Goal: Task Accomplishment & Management: Use online tool/utility

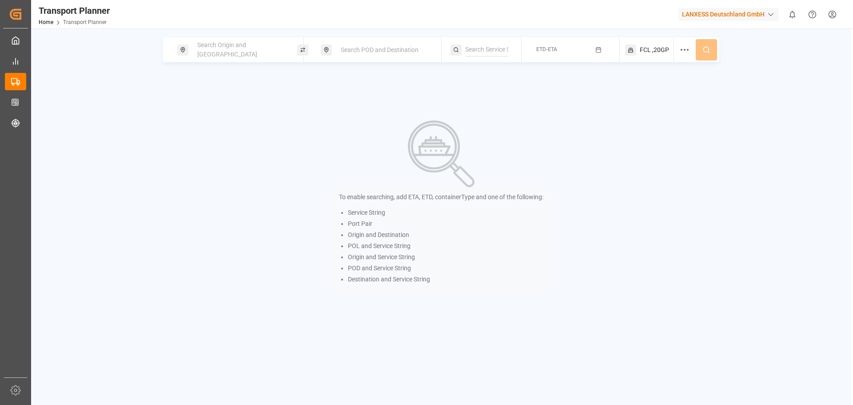
drag, startPoint x: 192, startPoint y: 46, endPoint x: 210, endPoint y: 56, distance: 20.3
click at [194, 47] on div "Search Origin and [GEOGRAPHIC_DATA]" at bounding box center [240, 50] width 96 height 26
click at [222, 114] on input at bounding box center [231, 120] width 89 height 13
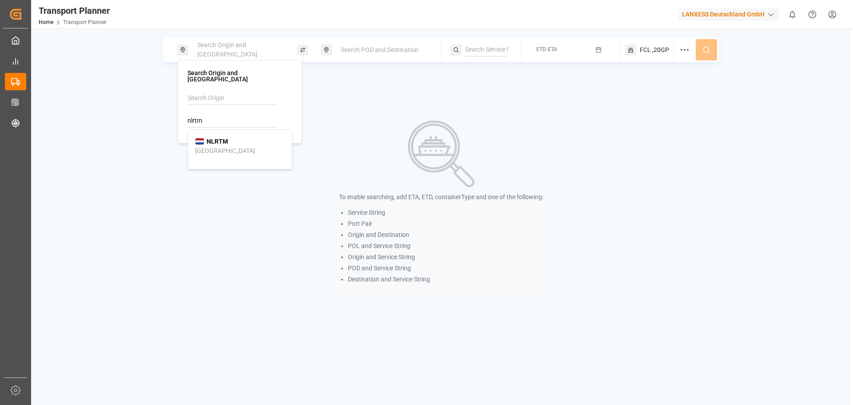
click at [230, 137] on div "NLRTM [GEOGRAPHIC_DATA]" at bounding box center [240, 146] width 90 height 19
type input "NLRTM"
click at [353, 48] on span "Search POD and Destination" at bounding box center [380, 49] width 78 height 7
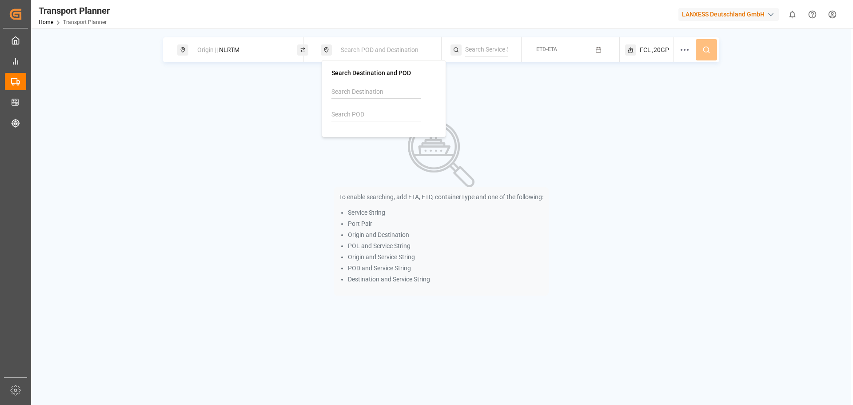
drag, startPoint x: 352, startPoint y: 117, endPoint x: 357, endPoint y: 119, distance: 5.4
click at [352, 117] on input at bounding box center [375, 114] width 89 height 13
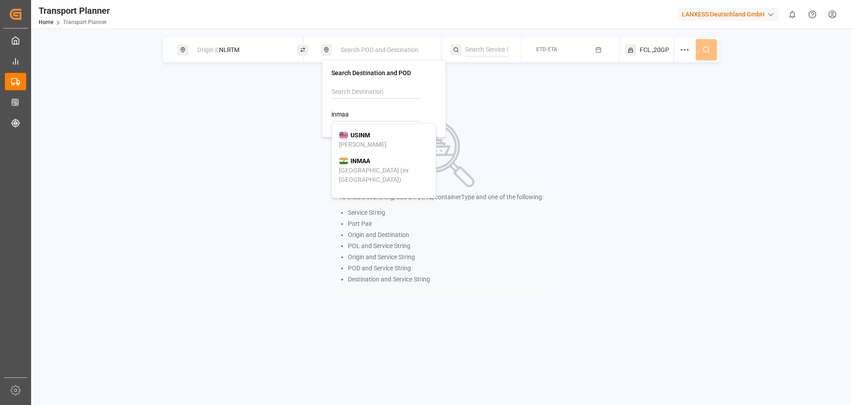
click at [401, 167] on div "INMAA [GEOGRAPHIC_DATA] (ex [GEOGRAPHIC_DATA])" at bounding box center [384, 170] width 90 height 28
type input "INMAA"
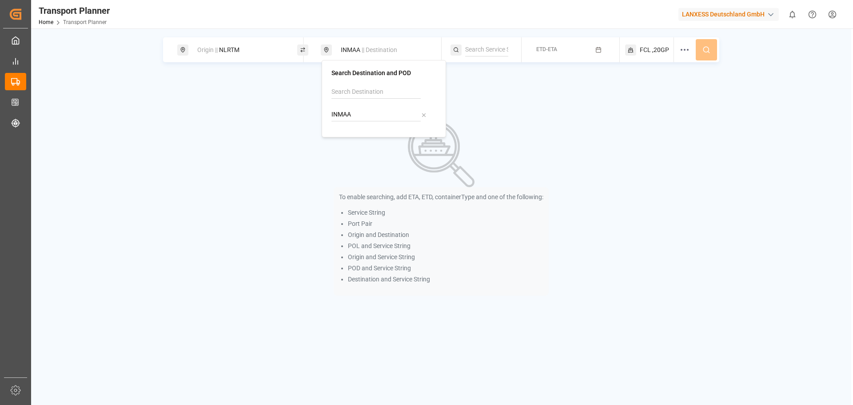
click at [639, 49] on span "FCL" at bounding box center [644, 49] width 11 height 9
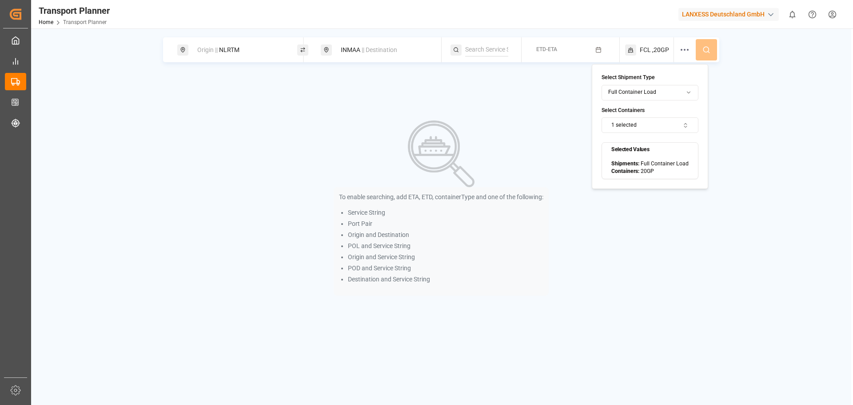
click at [639, 119] on button "1 selected" at bounding box center [649, 125] width 97 height 16
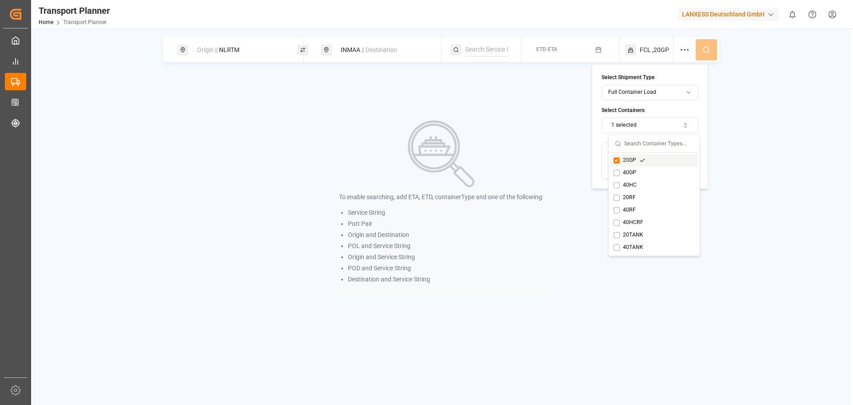
click at [619, 160] on div "20GP" at bounding box center [629, 160] width 32 height 8
click at [615, 185] on button "Suggestions" at bounding box center [616, 185] width 6 height 6
click at [559, 51] on button "ETD-ETA" at bounding box center [570, 49] width 87 height 17
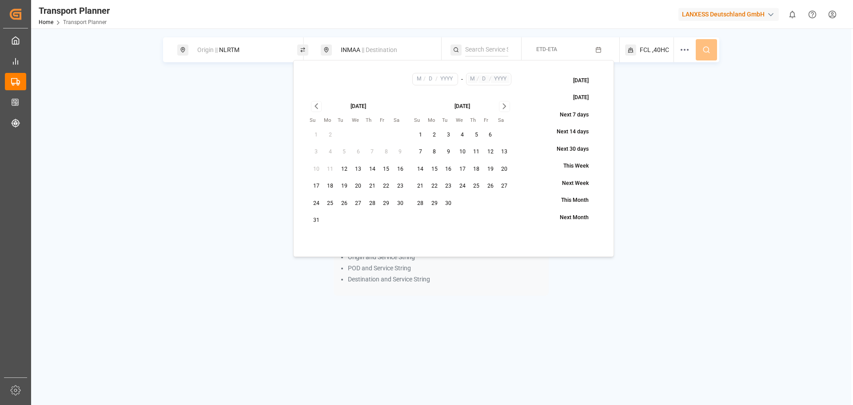
click at [420, 132] on button "1" at bounding box center [420, 135] width 14 height 14
type input "9"
type input "1"
type input "2025"
click at [504, 108] on icon "Go to next month" at bounding box center [504, 106] width 10 height 11
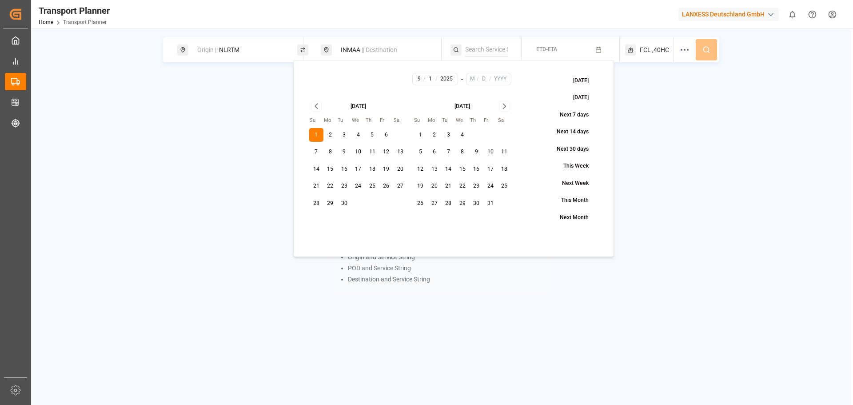
click at [504, 108] on icon "Go to next month" at bounding box center [504, 106] width 10 height 11
click at [423, 218] on button "30" at bounding box center [420, 220] width 14 height 14
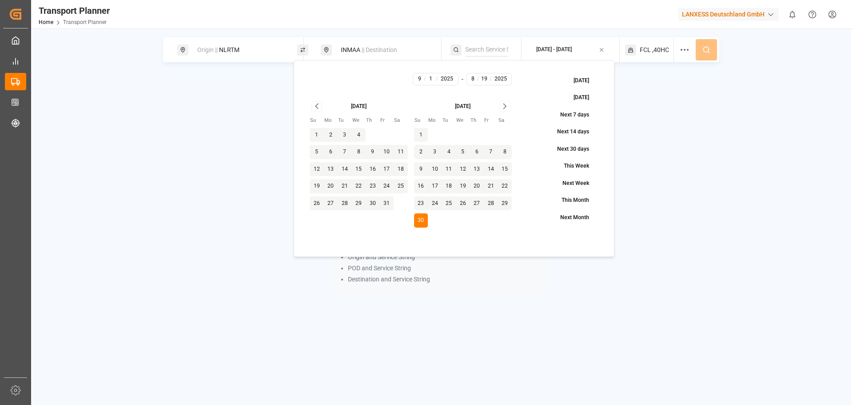
type input "11"
type input "30"
type input "2025"
click at [713, 49] on button at bounding box center [705, 49] width 21 height 21
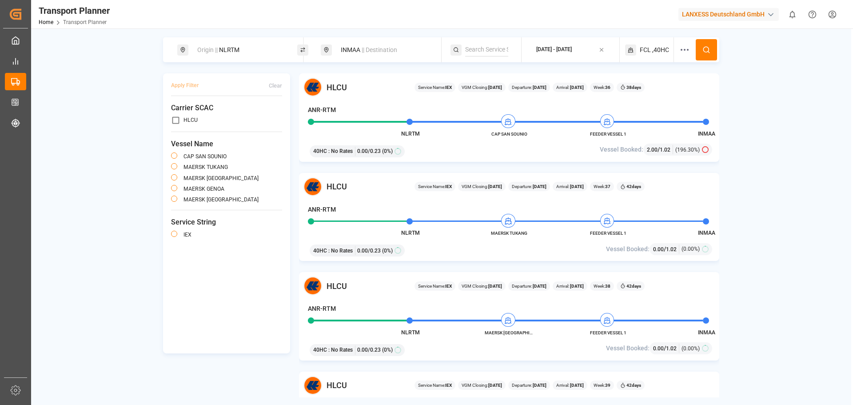
click at [236, 45] on div "Origin || NLRTM" at bounding box center [240, 50] width 96 height 16
click at [273, 114] on div "ANR-RTM" at bounding box center [240, 118] width 90 height 9
type input "ANR-RTM"
drag, startPoint x: 214, startPoint y: 114, endPoint x: 156, endPoint y: 107, distance: 58.1
click at [156, 107] on body "Created by potrace 1.15, written by [PERSON_NAME] [DATE]-[DATE] Created by potr…" at bounding box center [426, 202] width 853 height 405
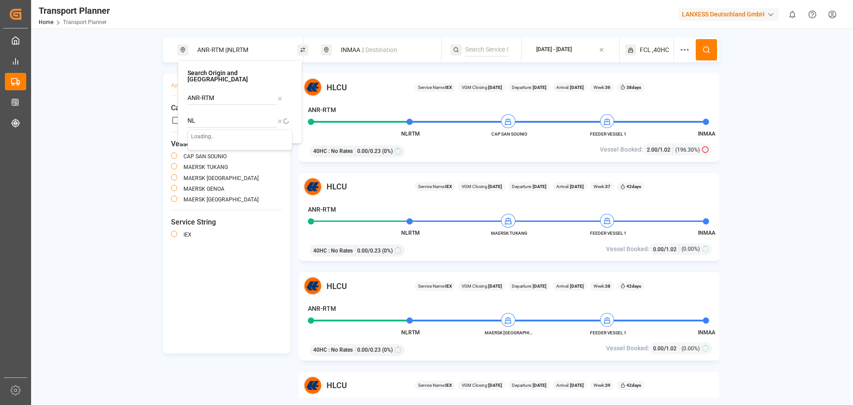
type input "N"
click at [129, 127] on div "ANR-RTM || POL INMAA || Destination [DATE] - [DATE] FCL ,40HC Apply Filter Clea…" at bounding box center [441, 217] width 820 height 360
click at [341, 50] on div "INMAA || Destination" at bounding box center [383, 50] width 96 height 16
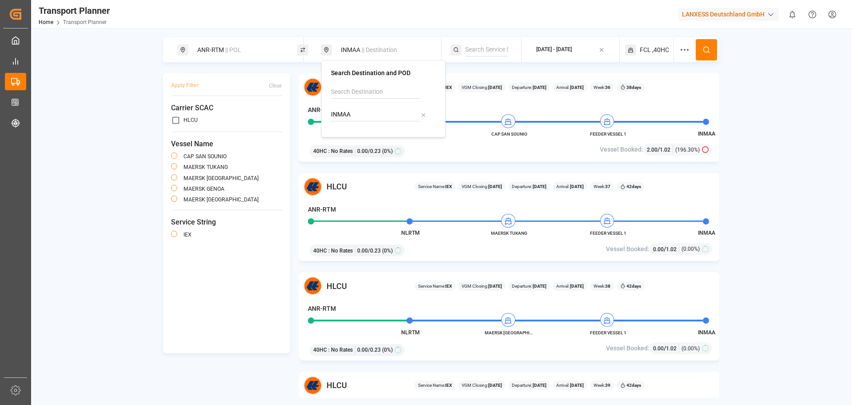
drag, startPoint x: 362, startPoint y: 114, endPoint x: 324, endPoint y: 112, distance: 37.8
click at [324, 112] on div "Search Destination and POD INMAA" at bounding box center [383, 98] width 124 height 77
click at [356, 136] on b "VNHPH" at bounding box center [360, 134] width 21 height 7
type input "VNHPH"
click at [647, 51] on span "FCL" at bounding box center [644, 49] width 11 height 9
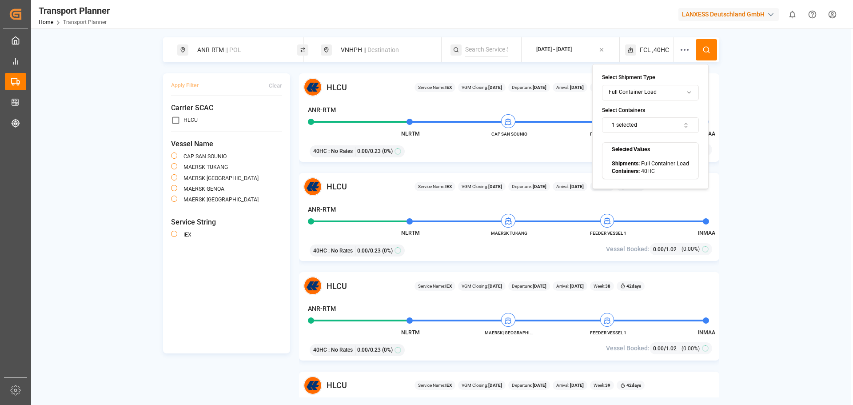
click at [633, 124] on button "1 selected" at bounding box center [650, 125] width 97 height 16
click at [627, 162] on div "20GP" at bounding box center [630, 160] width 32 height 8
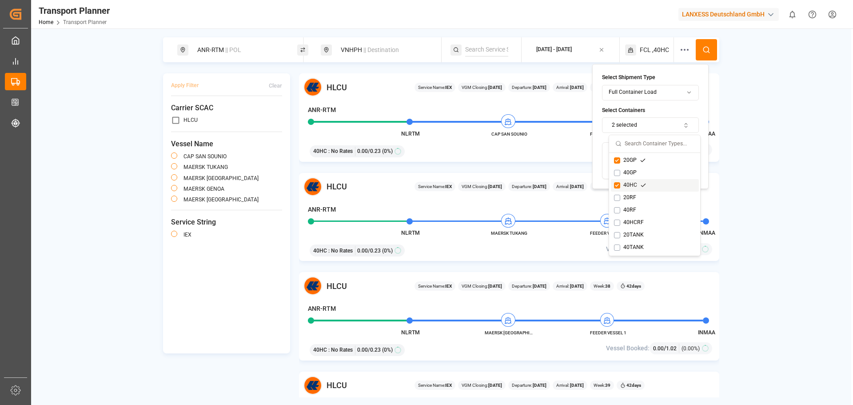
click at [617, 181] on div "40HC" at bounding box center [655, 185] width 88 height 12
drag, startPoint x: 737, startPoint y: 142, endPoint x: 646, endPoint y: 83, distance: 108.9
click at [733, 139] on div "ANR-RTM || POL VNHPH || Destination [DATE] - [DATE] FCL ,20GP Apply Filter Clea…" at bounding box center [441, 217] width 820 height 360
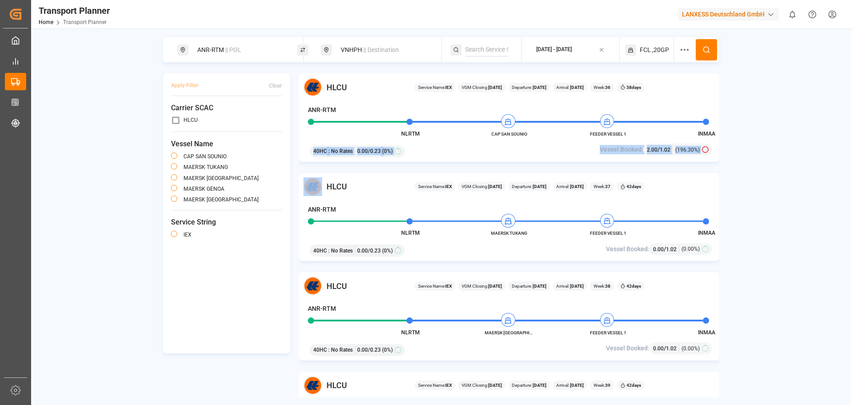
click at [572, 52] on div "[DATE] - [DATE]" at bounding box center [554, 50] width 36 height 8
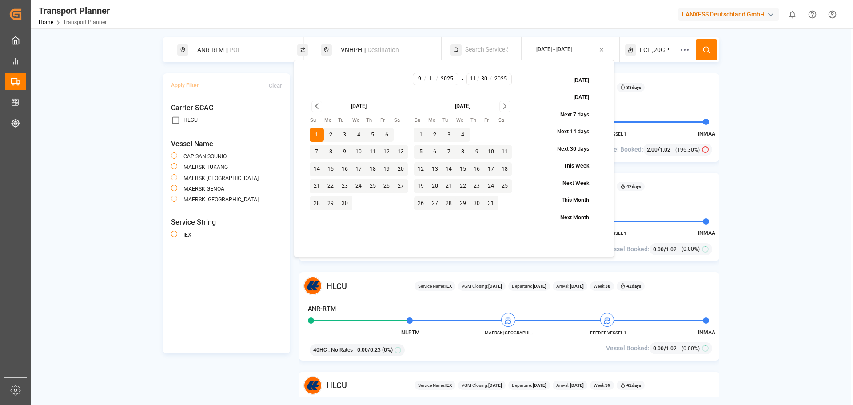
click at [356, 134] on button "4" at bounding box center [359, 135] width 14 height 14
type input "9"
type input "4"
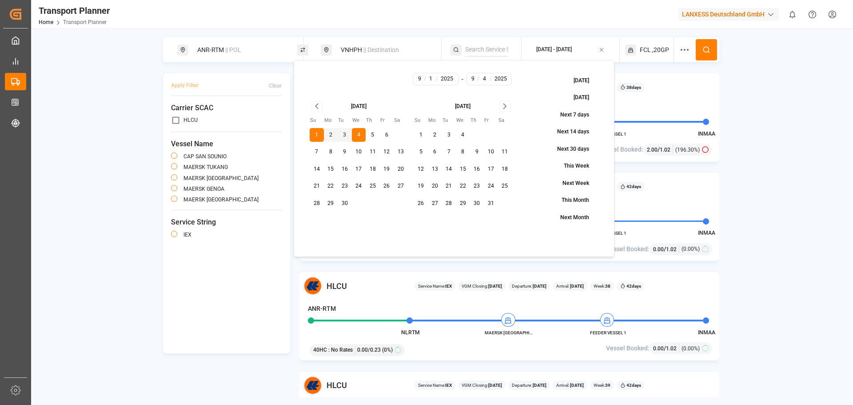
click at [357, 136] on button "4" at bounding box center [359, 135] width 14 height 14
type input "4"
click at [500, 106] on icon "Go to next month" at bounding box center [504, 106] width 10 height 11
drag, startPoint x: 418, startPoint y: 218, endPoint x: 451, endPoint y: 177, distance: 52.8
click at [418, 218] on button "30" at bounding box center [420, 220] width 14 height 14
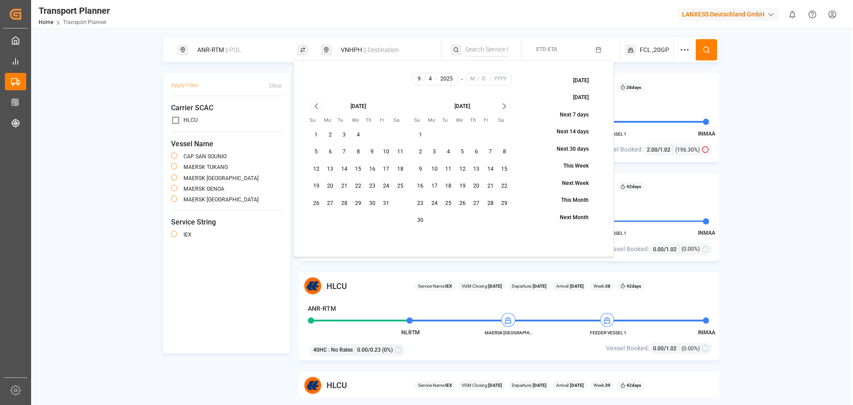
type input "11"
type input "30"
type input "2025"
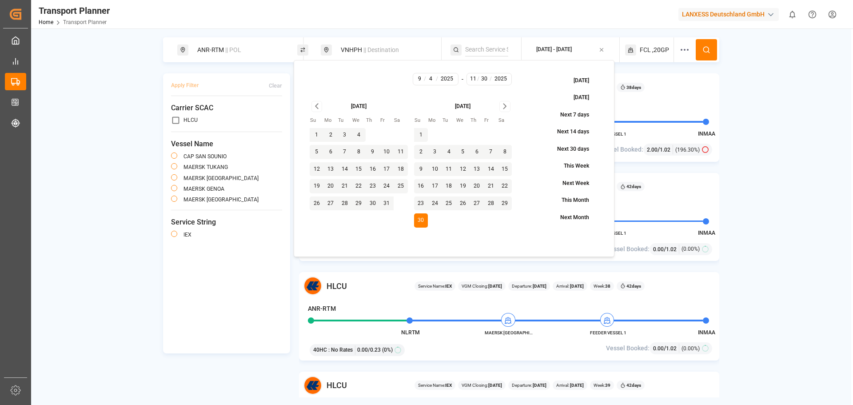
click at [704, 53] on icon at bounding box center [706, 50] width 8 height 8
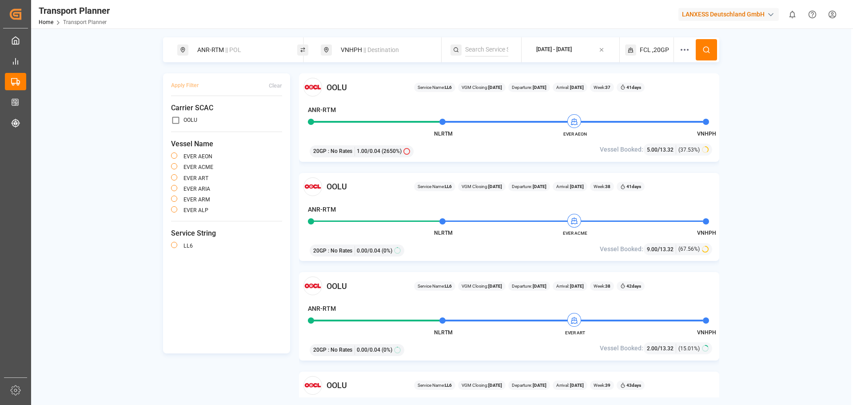
scroll to position [44, 0]
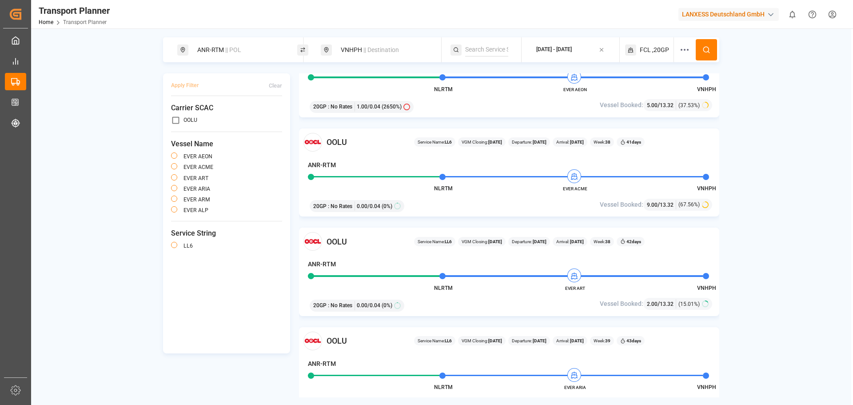
click at [675, 161] on div "ANR-RTM" at bounding box center [505, 166] width 395 height 12
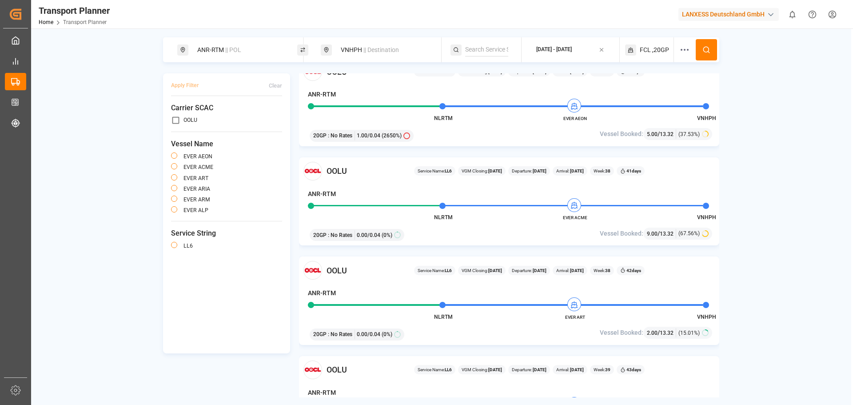
scroll to position [0, 0]
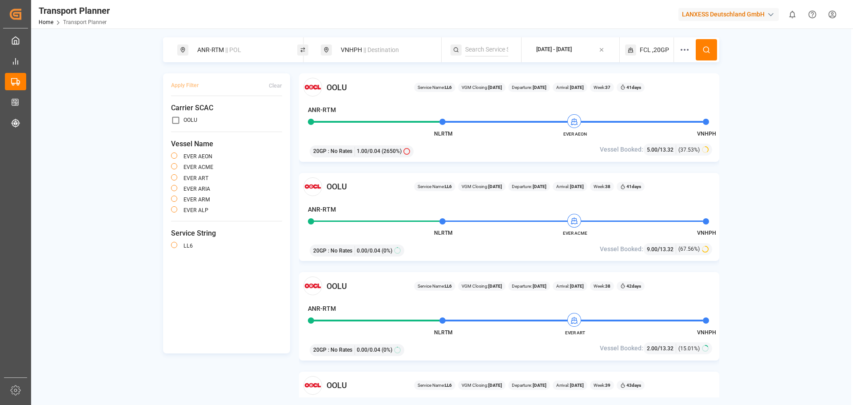
click at [369, 48] on span "|| Destination" at bounding box center [381, 49] width 36 height 7
drag, startPoint x: 373, startPoint y: 110, endPoint x: 327, endPoint y: 110, distance: 46.2
click at [327, 110] on div "Search Destination and POD VNHPH" at bounding box center [383, 98] width 124 height 77
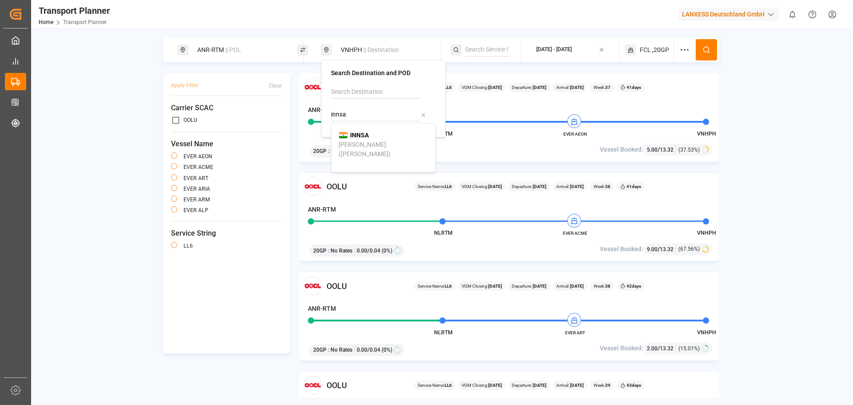
click at [370, 137] on div "INNSA [PERSON_NAME] ([PERSON_NAME])" at bounding box center [383, 145] width 90 height 28
type input "INNSA"
click at [779, 114] on div "ANR-RTM || POL INNSA || Destination [DATE] - [DATE] FCL ,20GP Apply Filter Clea…" at bounding box center [441, 217] width 820 height 360
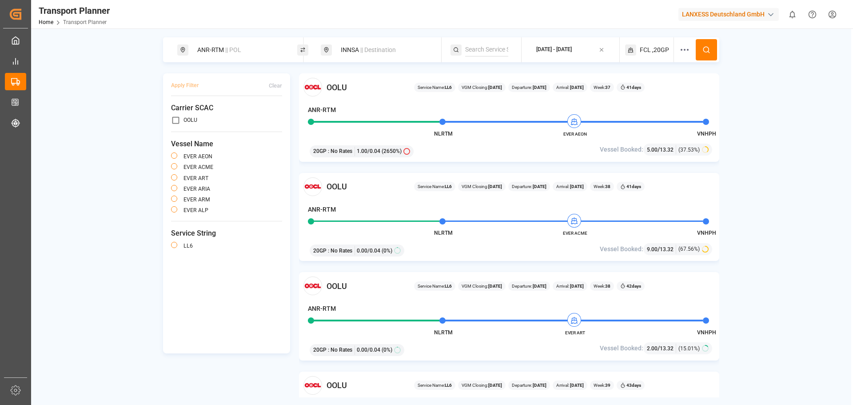
click at [565, 49] on div "[DATE] - [DATE]" at bounding box center [554, 50] width 36 height 8
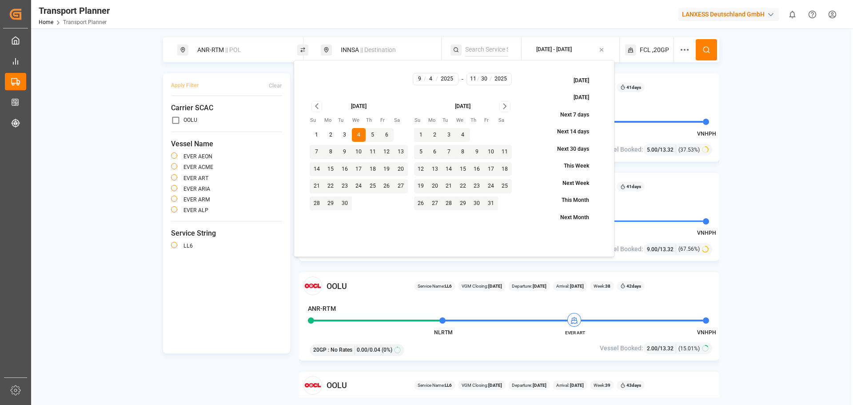
click at [316, 203] on button "28" at bounding box center [317, 203] width 14 height 14
type input "9"
type input "28"
click at [316, 203] on button "28" at bounding box center [317, 203] width 14 height 14
type input "28"
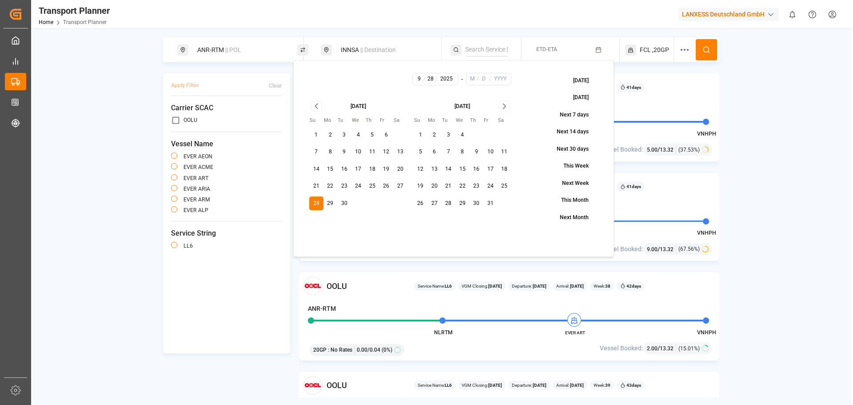
click at [504, 103] on icon "Go to next month" at bounding box center [504, 106] width 10 height 11
click at [460, 200] on button "31" at bounding box center [462, 203] width 14 height 14
type input "12"
type input "31"
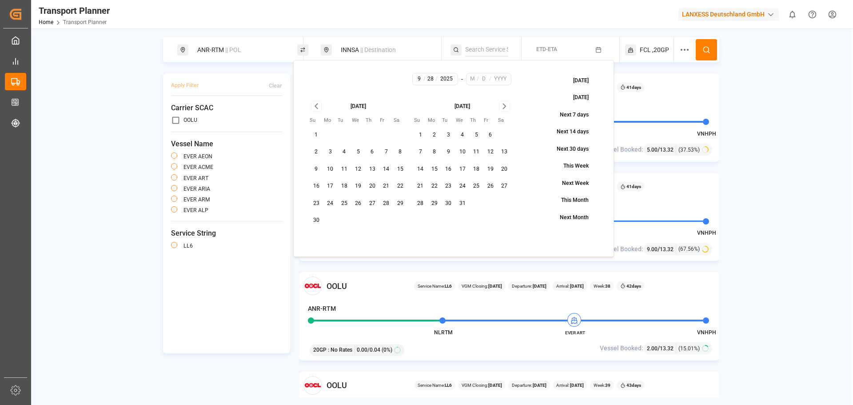
type input "2025"
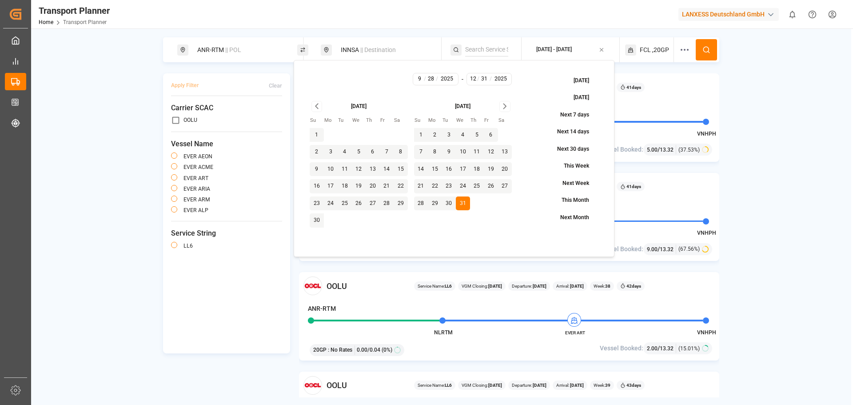
click at [712, 45] on button at bounding box center [705, 49] width 21 height 21
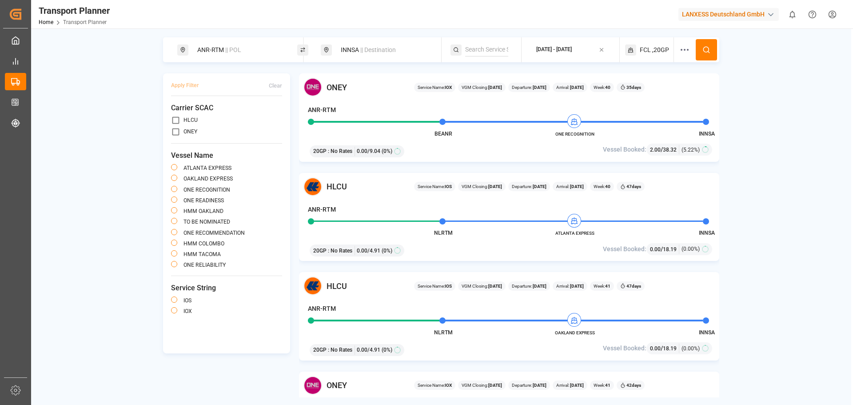
click at [564, 52] on div "[DATE] - [DATE]" at bounding box center [554, 50] width 36 height 8
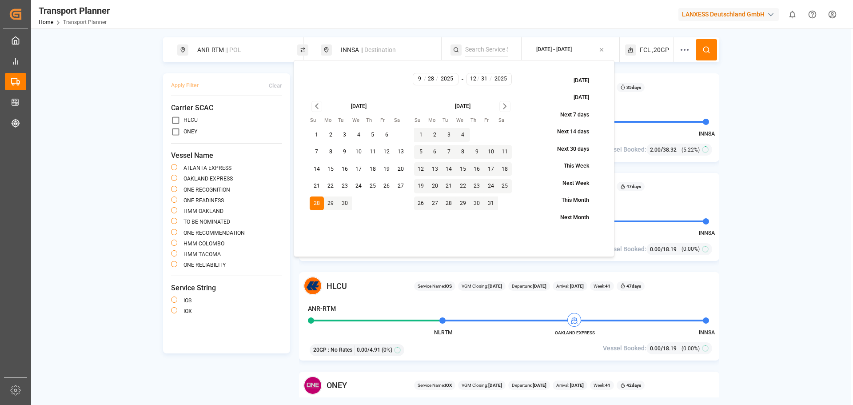
click at [320, 105] on icon "Go to previous month" at bounding box center [317, 106] width 10 height 11
click at [313, 200] on button "24" at bounding box center [317, 203] width 14 height 14
type input "8"
type input "24"
click at [707, 46] on icon at bounding box center [706, 50] width 8 height 8
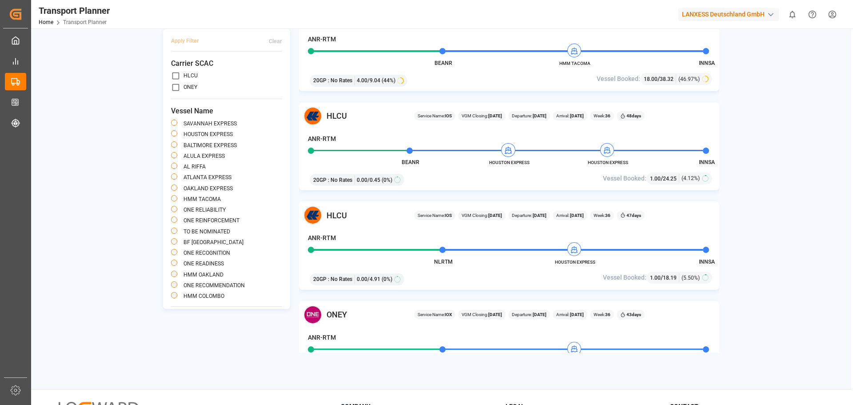
scroll to position [666, 0]
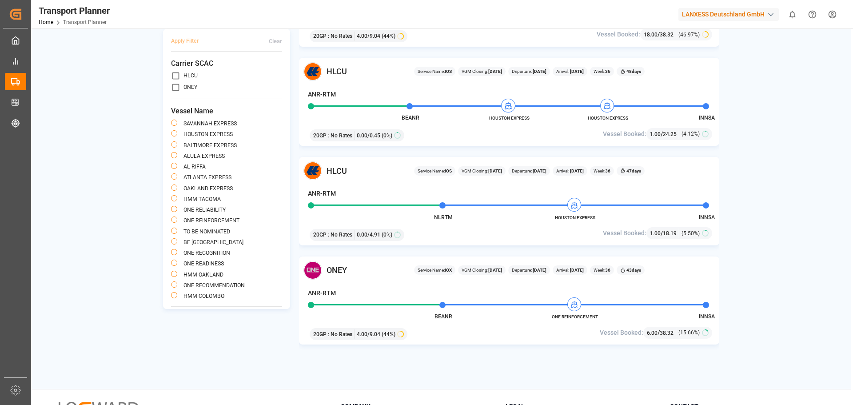
click at [742, 188] on div "ANR-RTM || POL INNSA || Destination [DATE] - [DATE] FCL ,20GP Apply Filter Clea…" at bounding box center [441, 173] width 820 height 360
